Goal: Learn about a topic

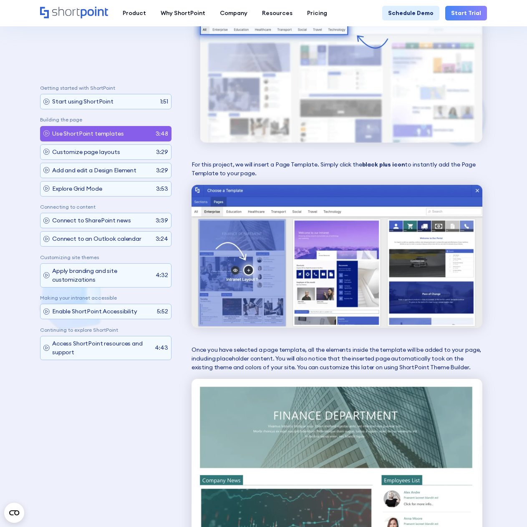
scroll to position [1503, 0]
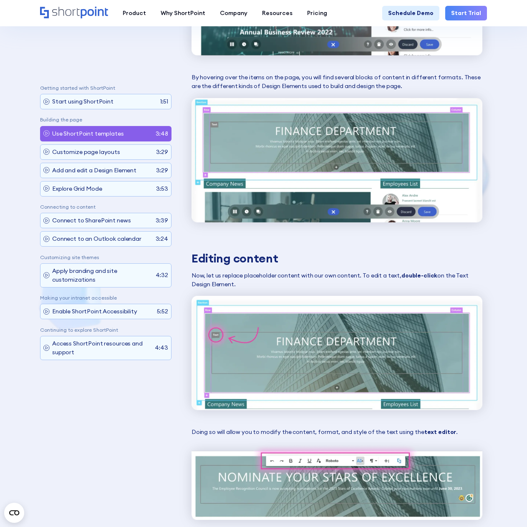
scroll to position [2004, 0]
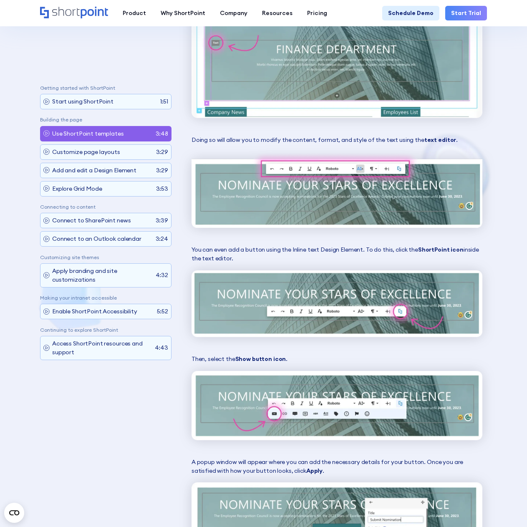
click at [506, 242] on div "Tab 1 Tab 2 Tab 2 Getting started with ShortPoint Start using ShortPoint 1:51 B…" at bounding box center [263, 496] width 527 height 4518
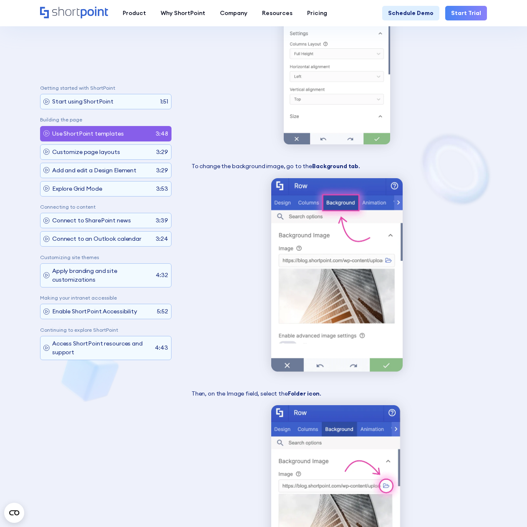
scroll to position [3047, 0]
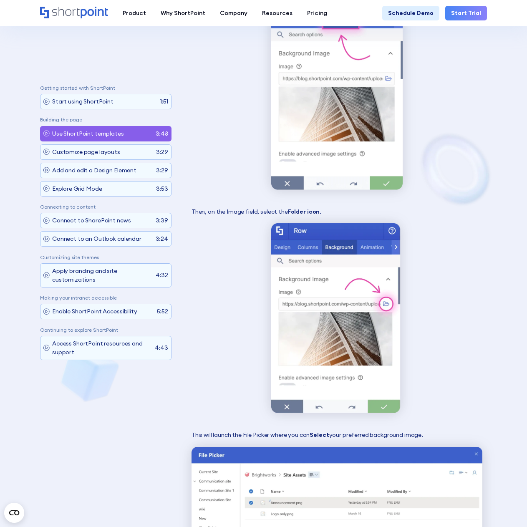
scroll to position [3172, 0]
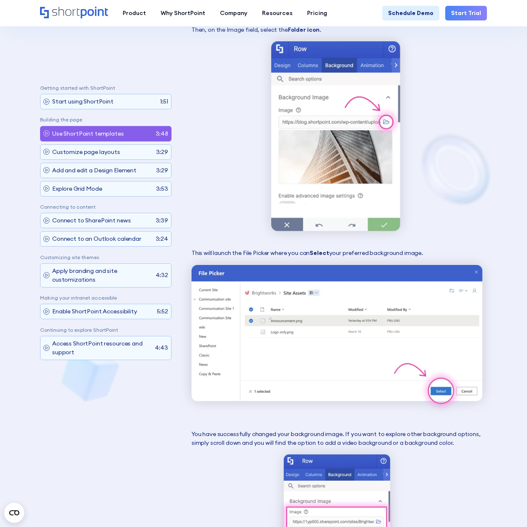
scroll to position [3465, 0]
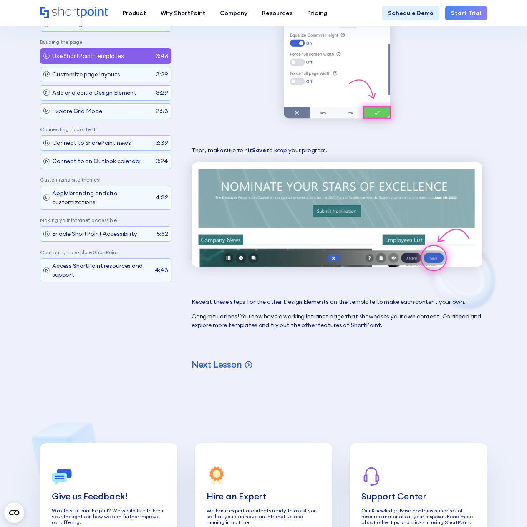
scroll to position [4429, 0]
